Goal: Find specific page/section: Find specific page/section

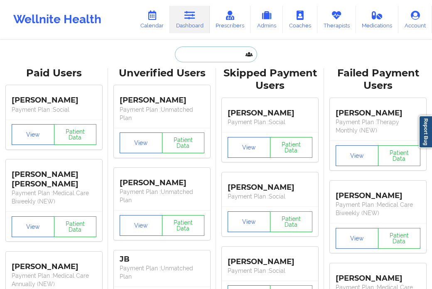
click at [193, 60] on input "text" at bounding box center [216, 55] width 82 height 16
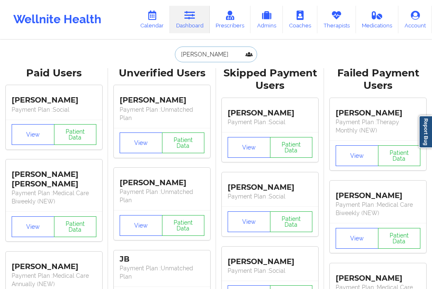
click at [212, 50] on input "[PERSON_NAME]" at bounding box center [216, 55] width 82 height 16
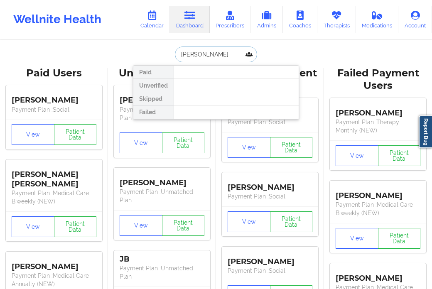
click at [191, 59] on input "[PERSON_NAME]" at bounding box center [216, 55] width 82 height 16
click at [209, 55] on input "[PERSON_NAME]" at bounding box center [216, 55] width 82 height 16
type input "[PERSON_NAME]"
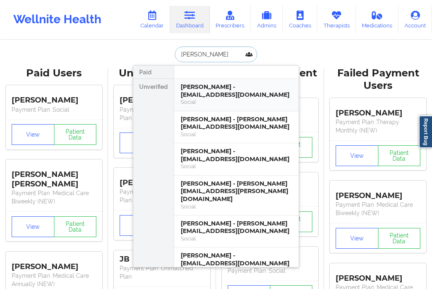
click at [205, 93] on div "[PERSON_NAME] - [EMAIL_ADDRESS][DOMAIN_NAME]" at bounding box center [236, 90] width 111 height 15
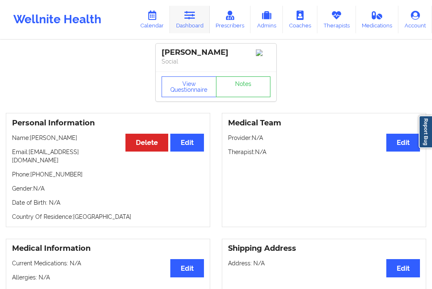
click at [202, 23] on link "Dashboard" at bounding box center [190, 19] width 40 height 27
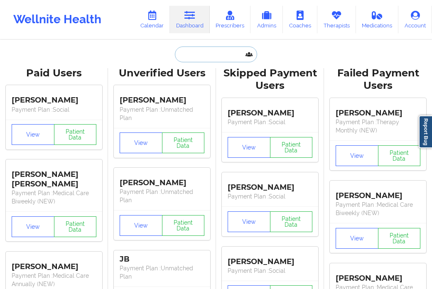
click at [185, 51] on input "text" at bounding box center [216, 55] width 82 height 16
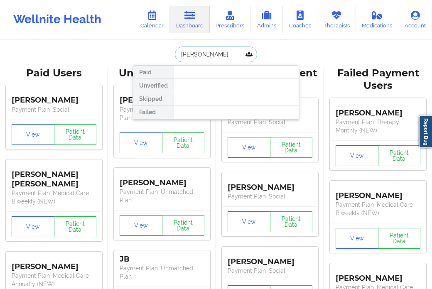
drag, startPoint x: 192, startPoint y: 55, endPoint x: 172, endPoint y: 53, distance: 19.6
click at [175, 53] on div "[PERSON_NAME]" at bounding box center [216, 55] width 82 height 16
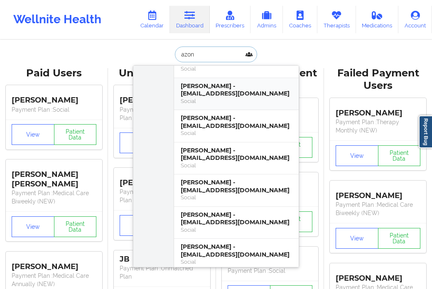
scroll to position [96, 0]
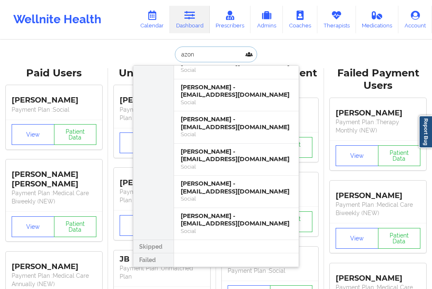
type input "azon"
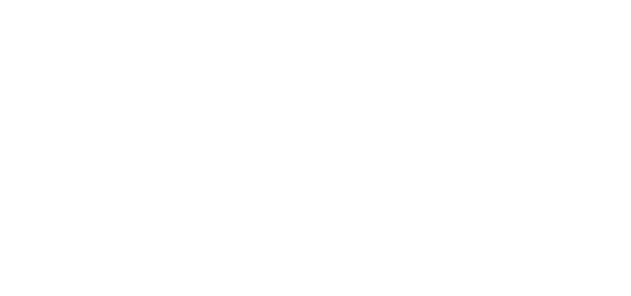
click at [365, 65] on body at bounding box center [315, 148] width 631 height 296
